Goal: Navigation & Orientation: Find specific page/section

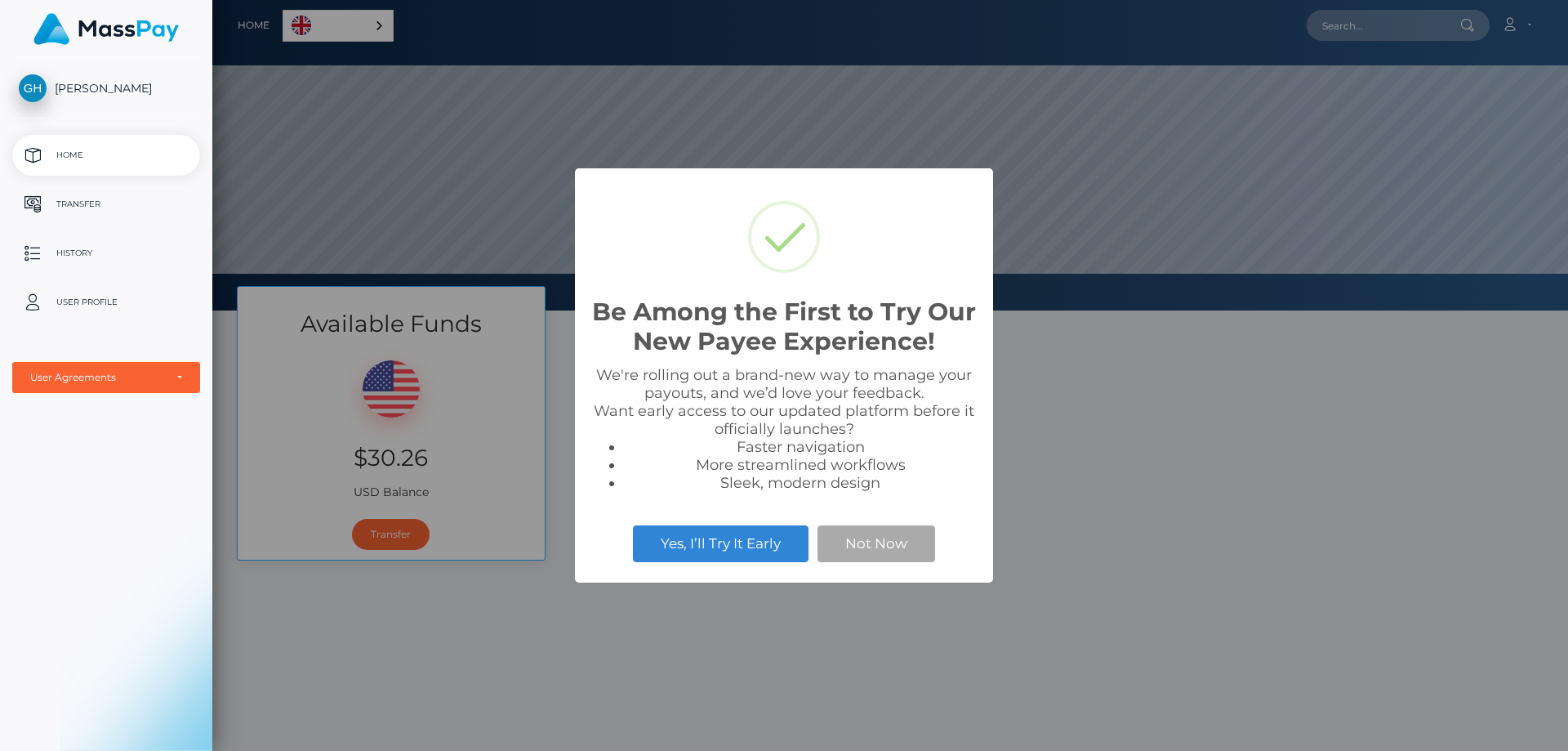
scroll to position [311, 1356]
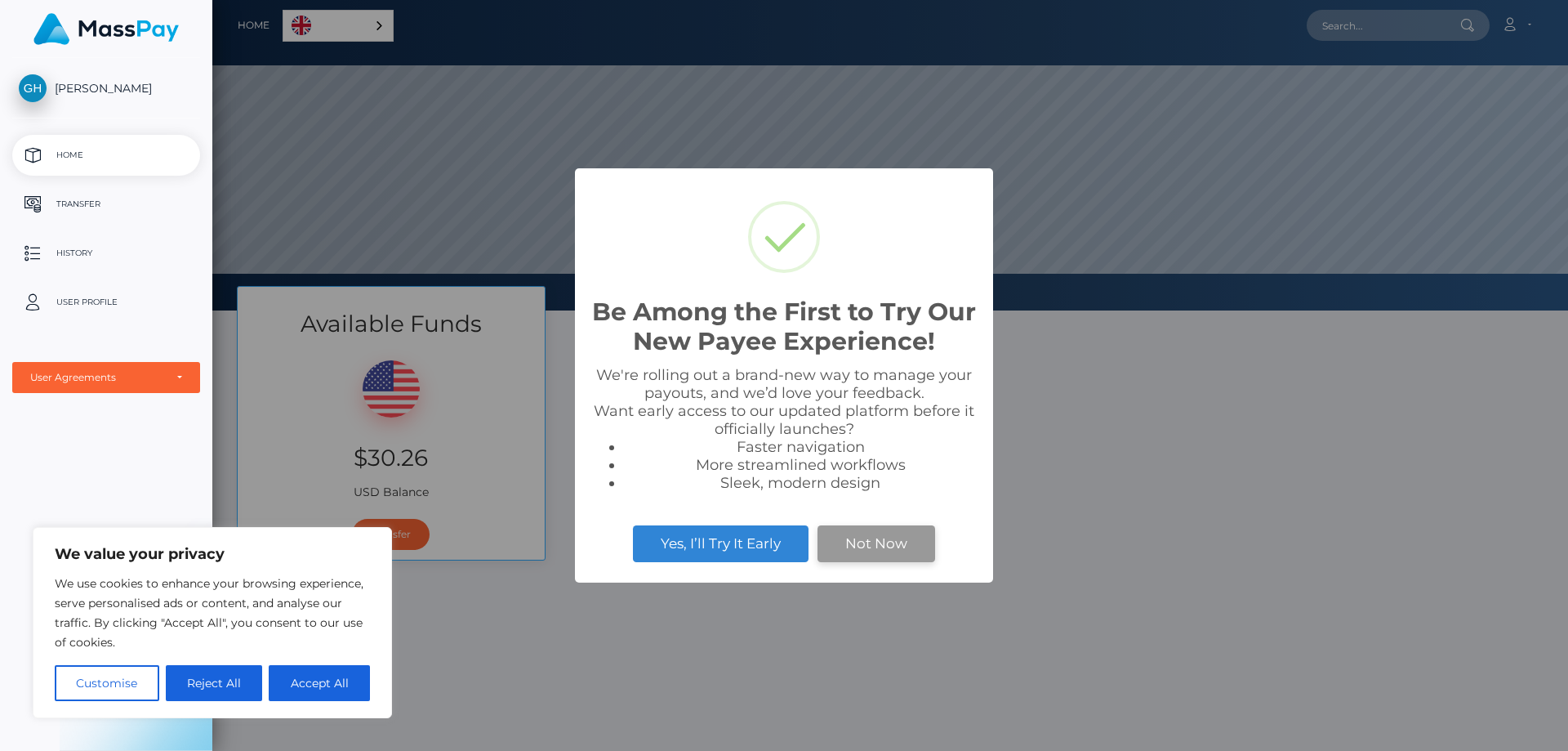
click at [851, 535] on button "Not Now" at bounding box center [875, 544] width 117 height 36
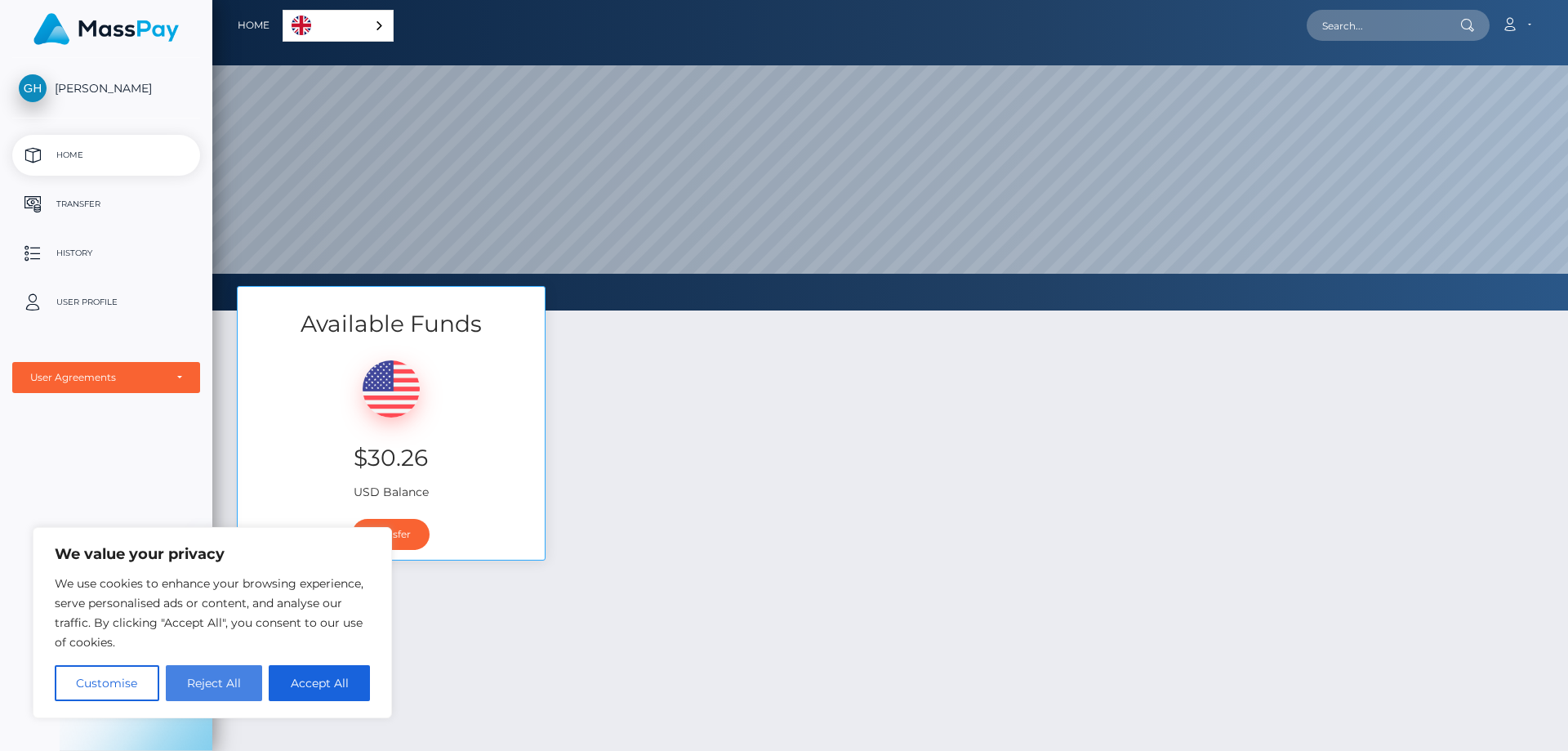
click at [184, 684] on button "Reject All" at bounding box center [214, 683] width 98 height 36
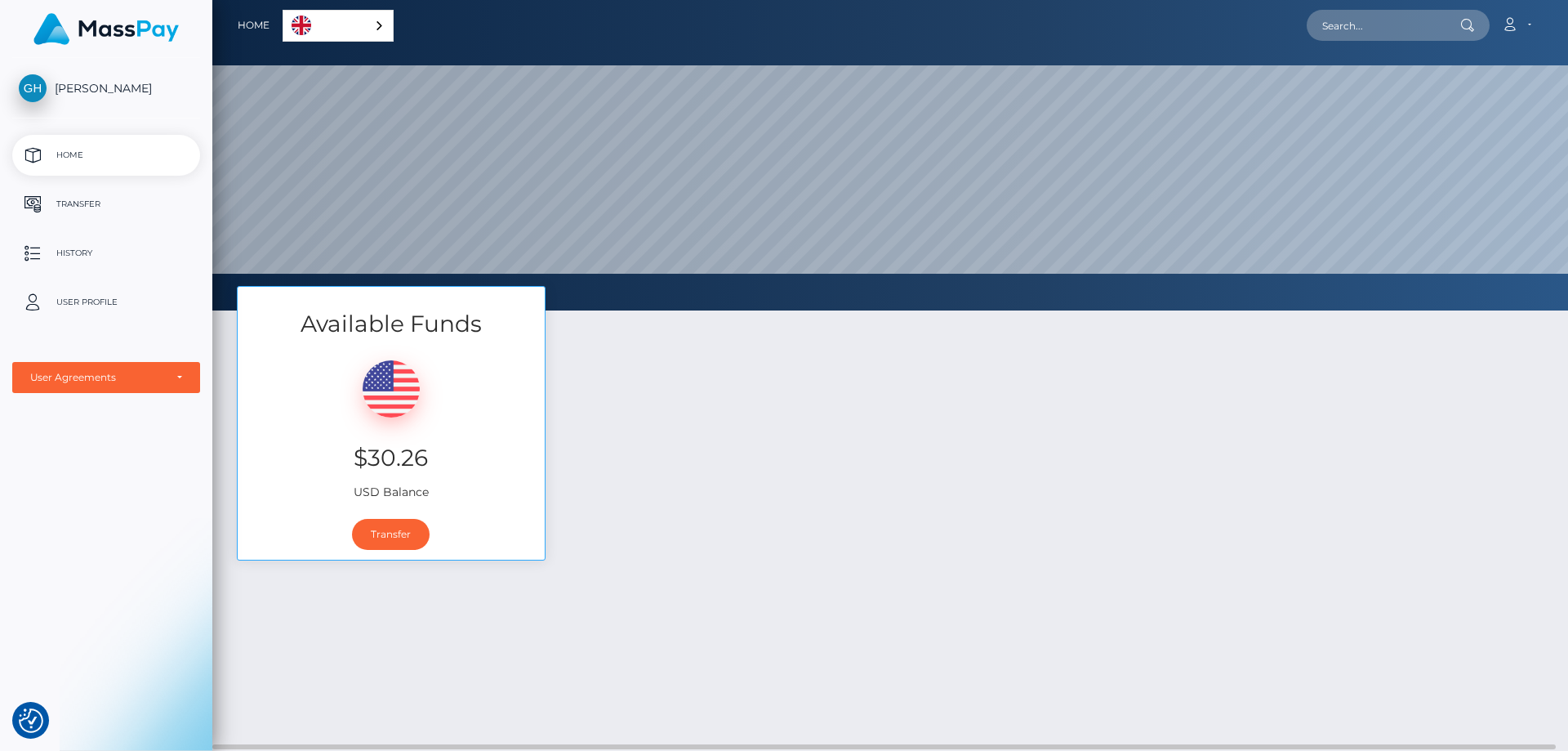
click at [770, 462] on div "Available Funds $30.26 USD Balance Transfer" at bounding box center [890, 431] width 1331 height 291
click at [1065, 435] on div "Available Funds $30.26 USD Balance Transfer" at bounding box center [890, 431] width 1331 height 291
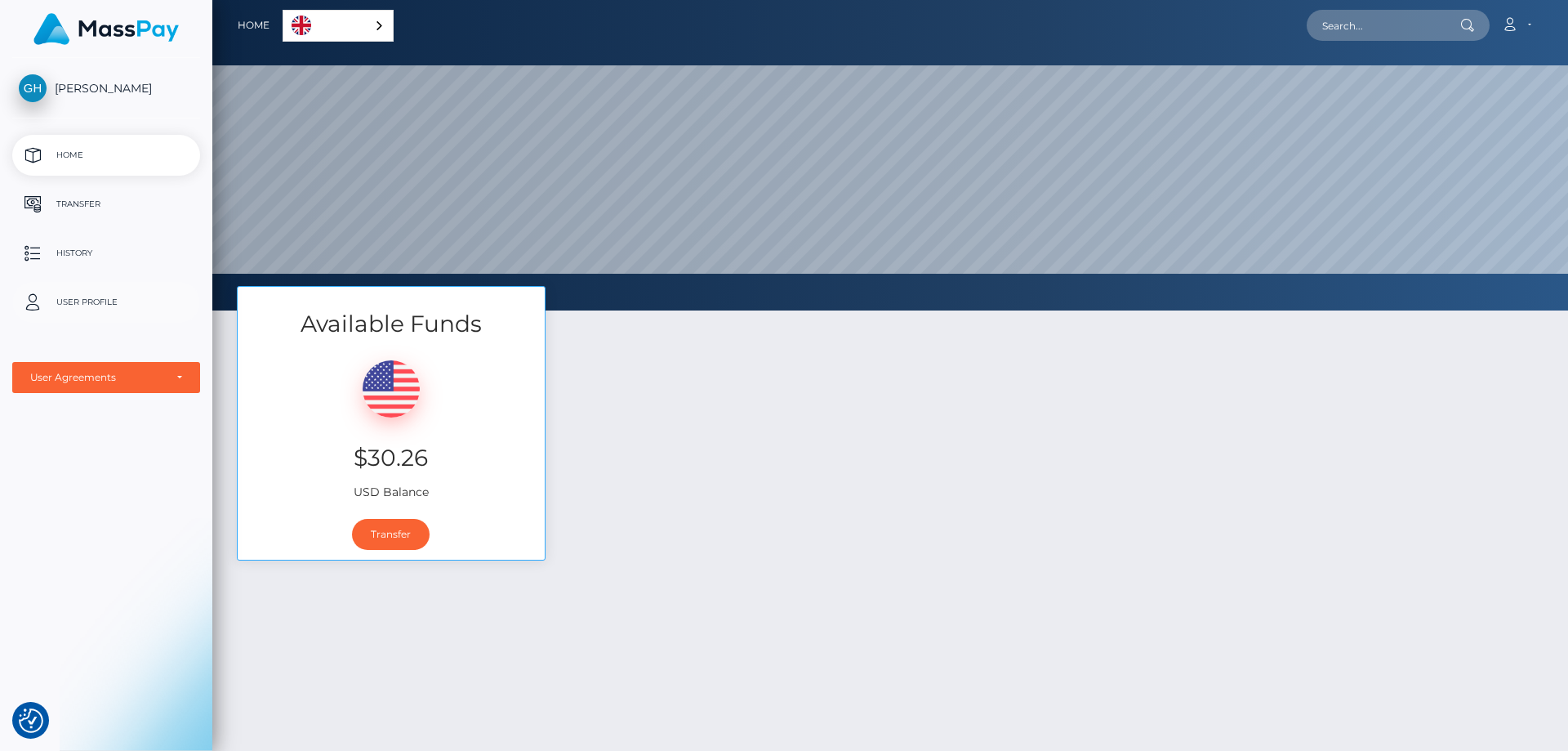
click at [118, 309] on p "User Profile" at bounding box center [106, 303] width 175 height 25
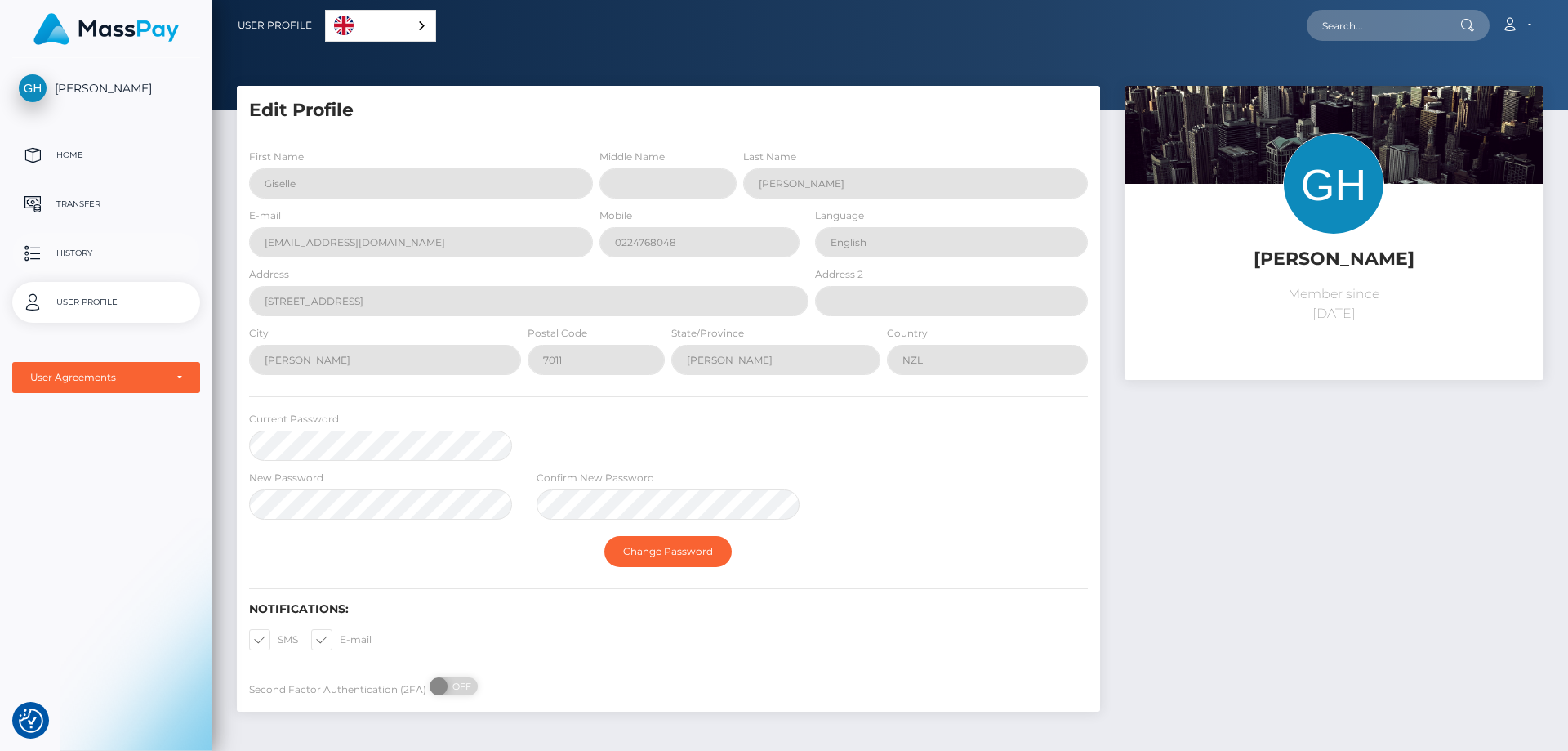
click at [107, 249] on p "History" at bounding box center [106, 253] width 175 height 25
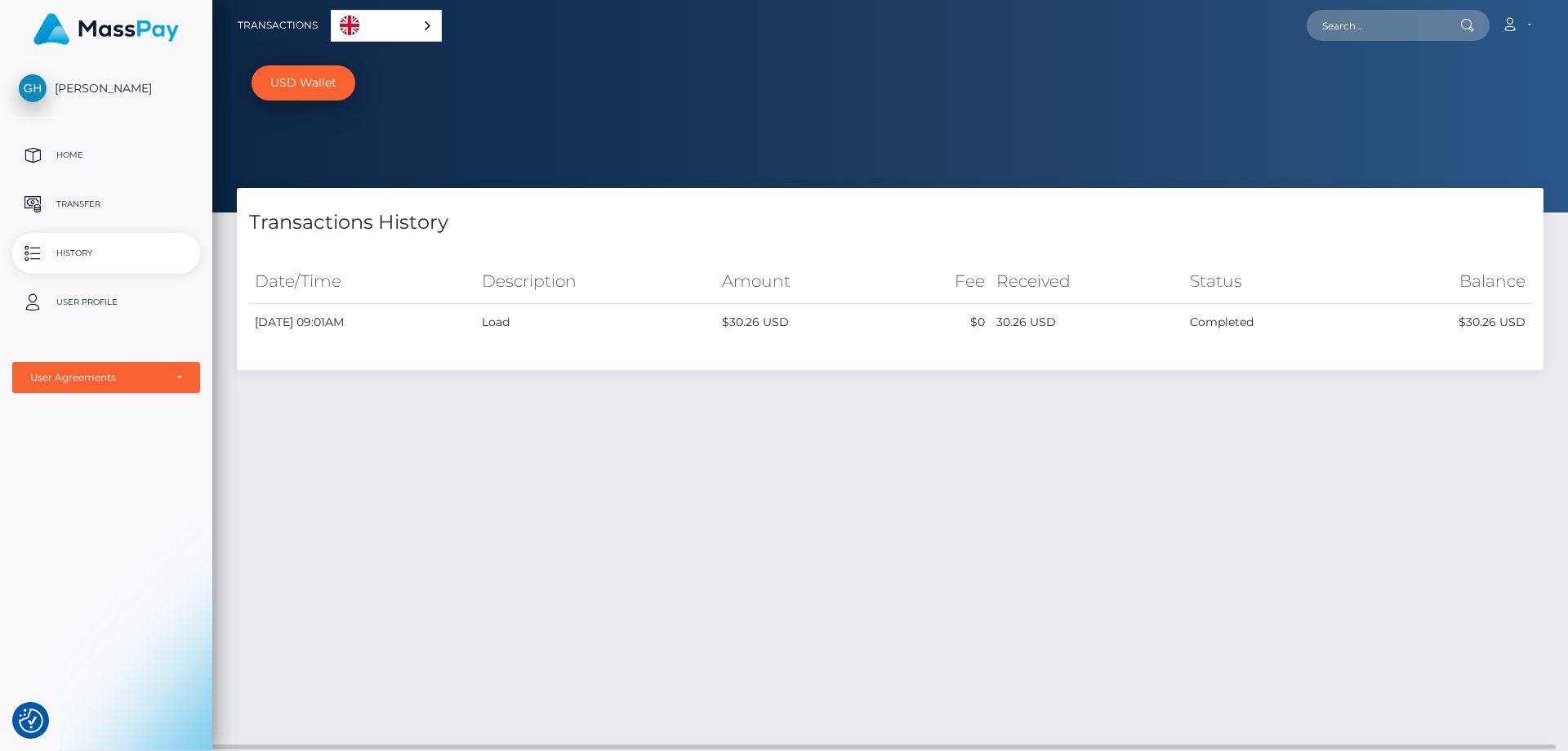
click at [364, 443] on div "Transactions History Date/Time Description Amount Fee Received Status" at bounding box center [890, 512] width 1356 height 650
click at [524, 453] on div "Transactions History Date/Time Description Amount Fee Received Status" at bounding box center [890, 512] width 1356 height 650
